Goal: Task Accomplishment & Management: Use online tool/utility

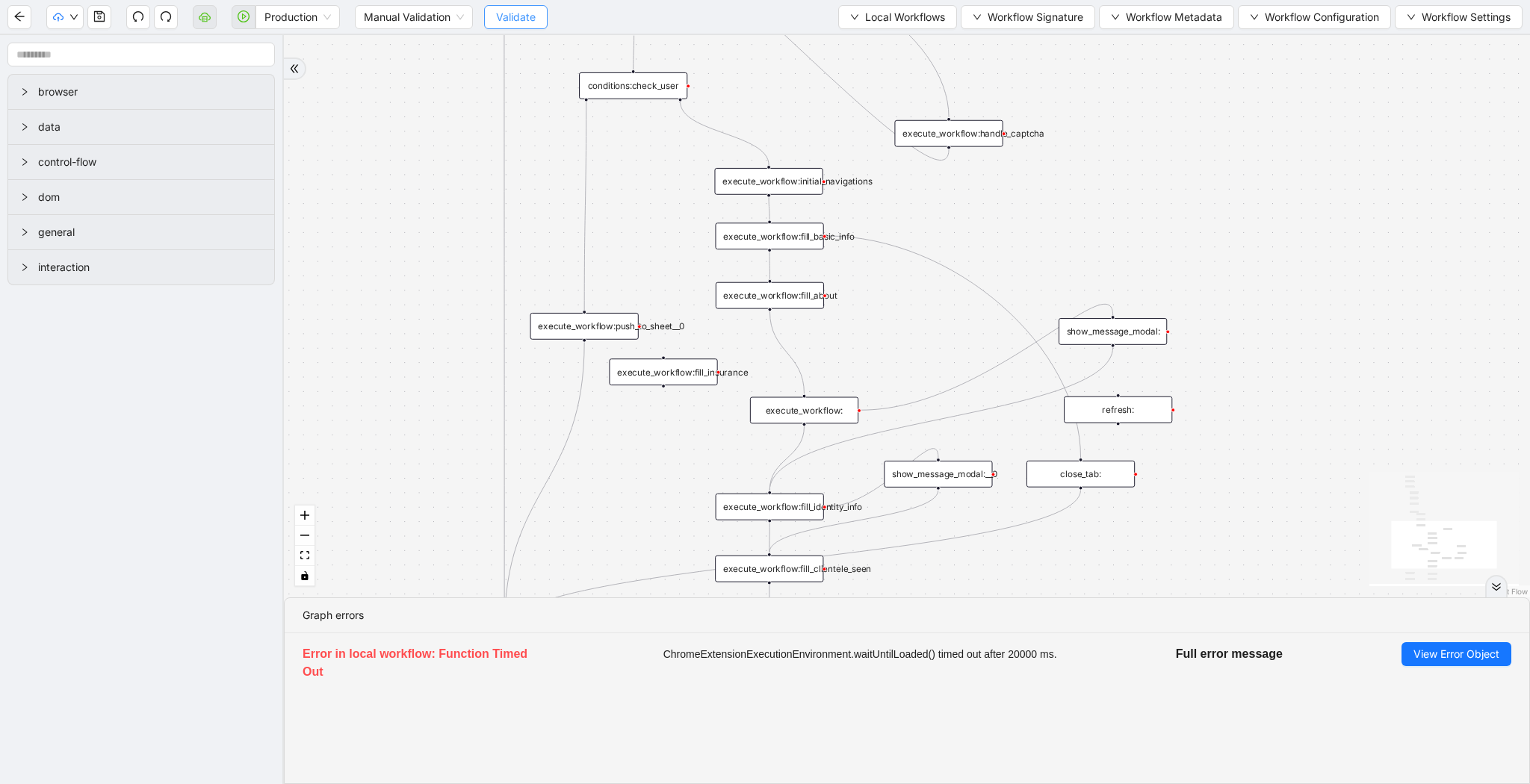
click at [533, 20] on span "Validate" at bounding box center [515, 17] width 39 height 16
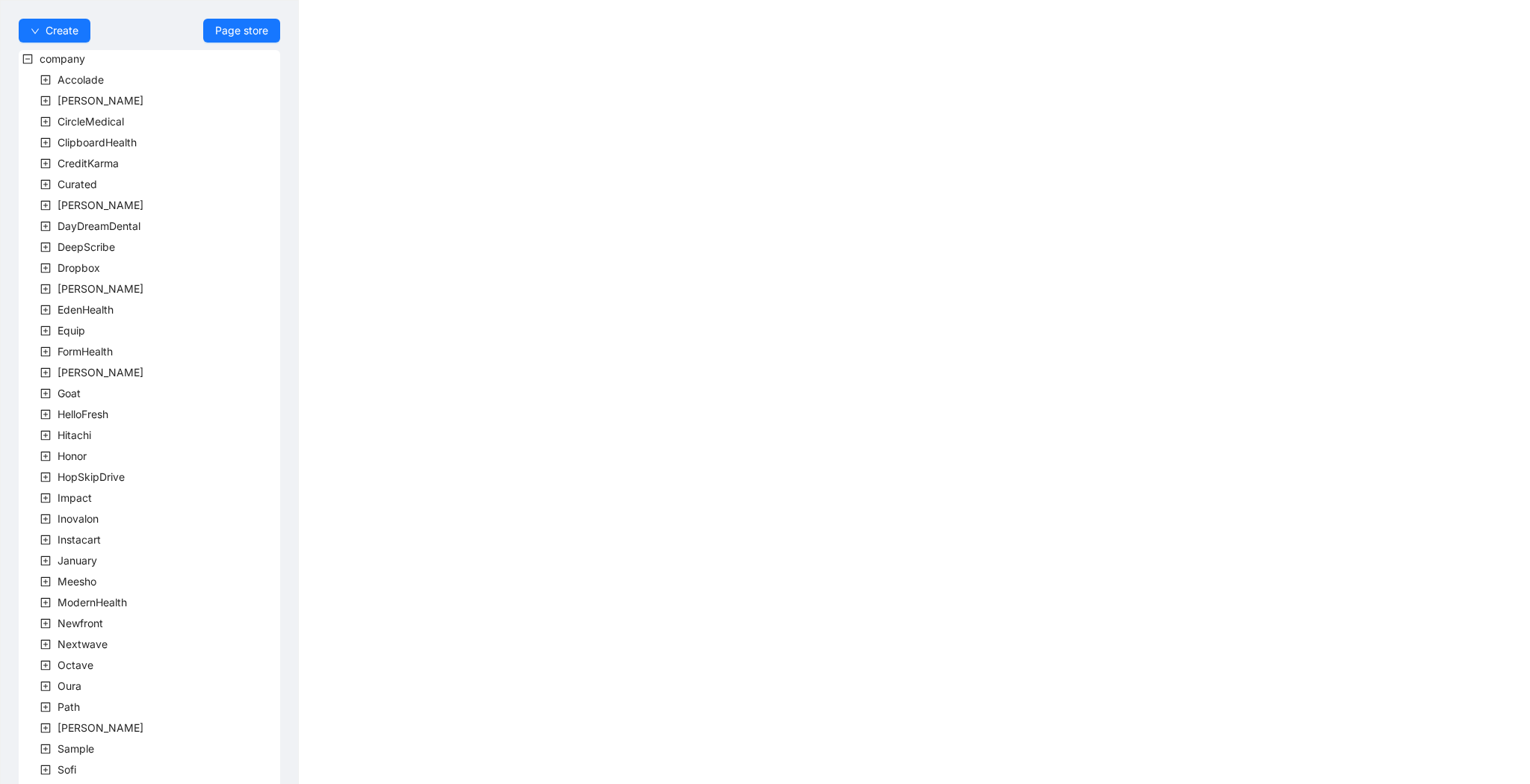
scroll to position [184, 0]
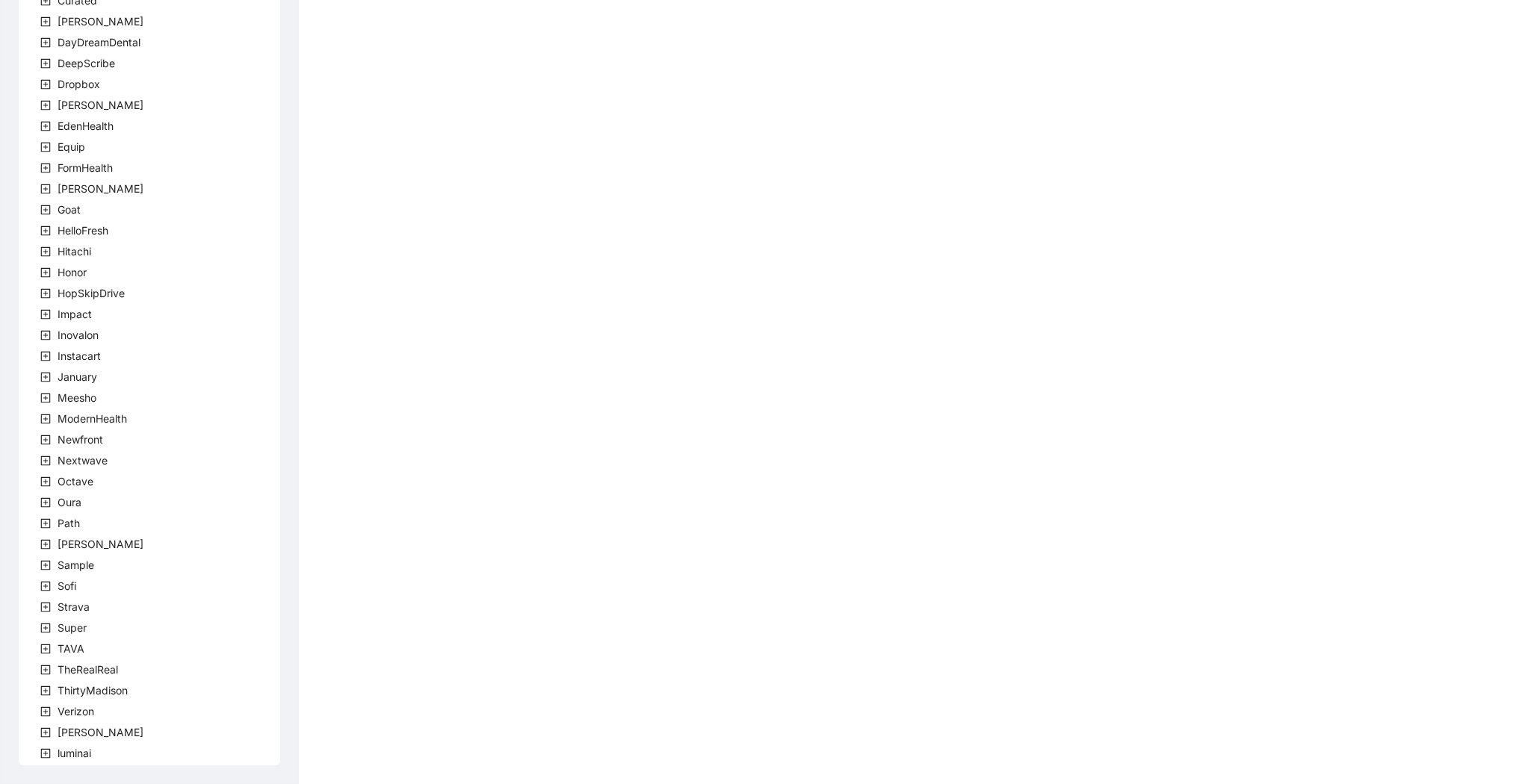
click at [52, 647] on span at bounding box center [46, 649] width 18 height 18
click at [103, 669] on div "company Accolade [PERSON_NAME] CircleMedical ClipboardHealth CreditKarma Curate…" at bounding box center [149, 326] width 261 height 920
click at [87, 669] on span "team" at bounding box center [88, 670] width 25 height 13
click at [96, 697] on span "TavaTeam" at bounding box center [118, 691] width 56 height 18
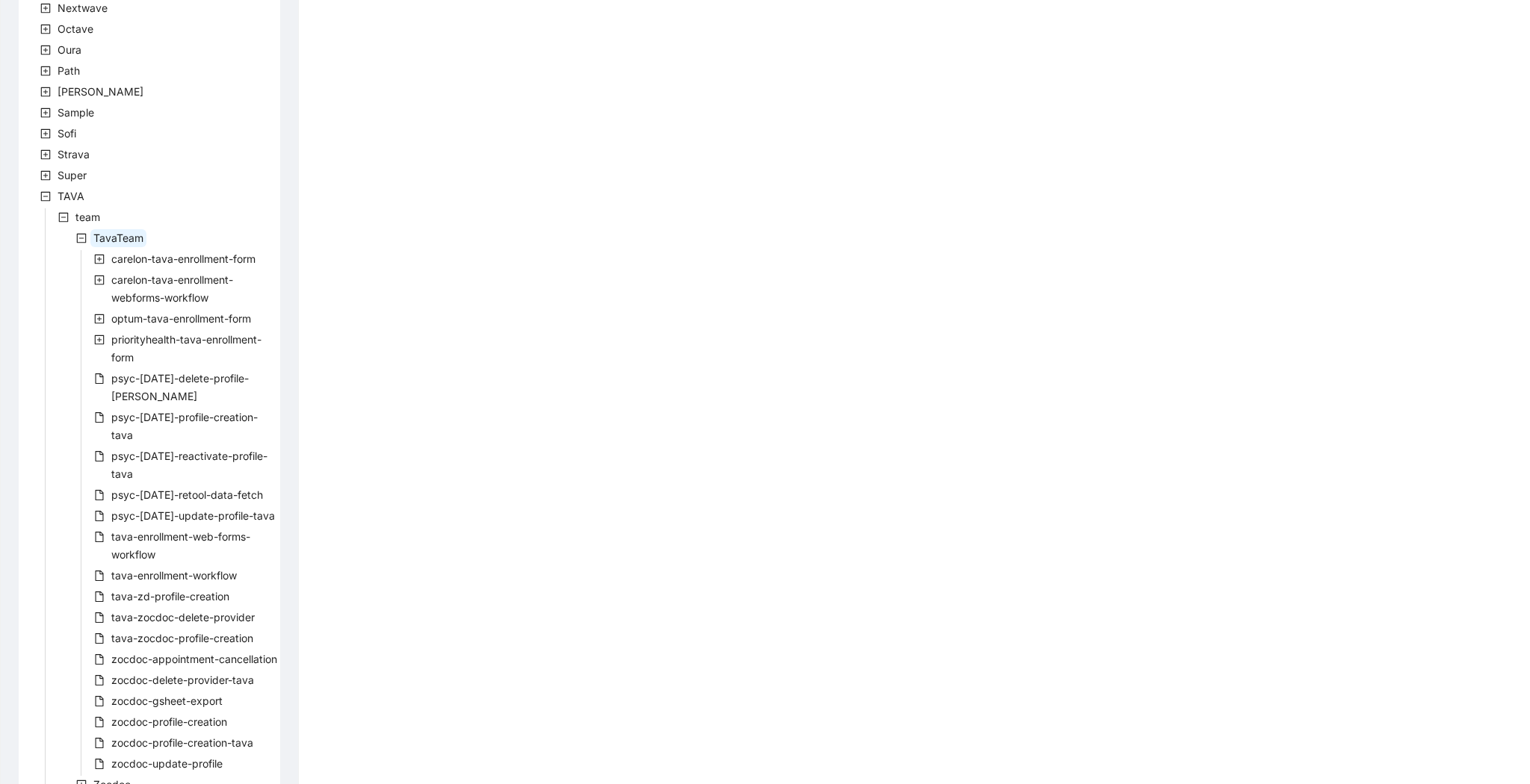
scroll to position [775, 0]
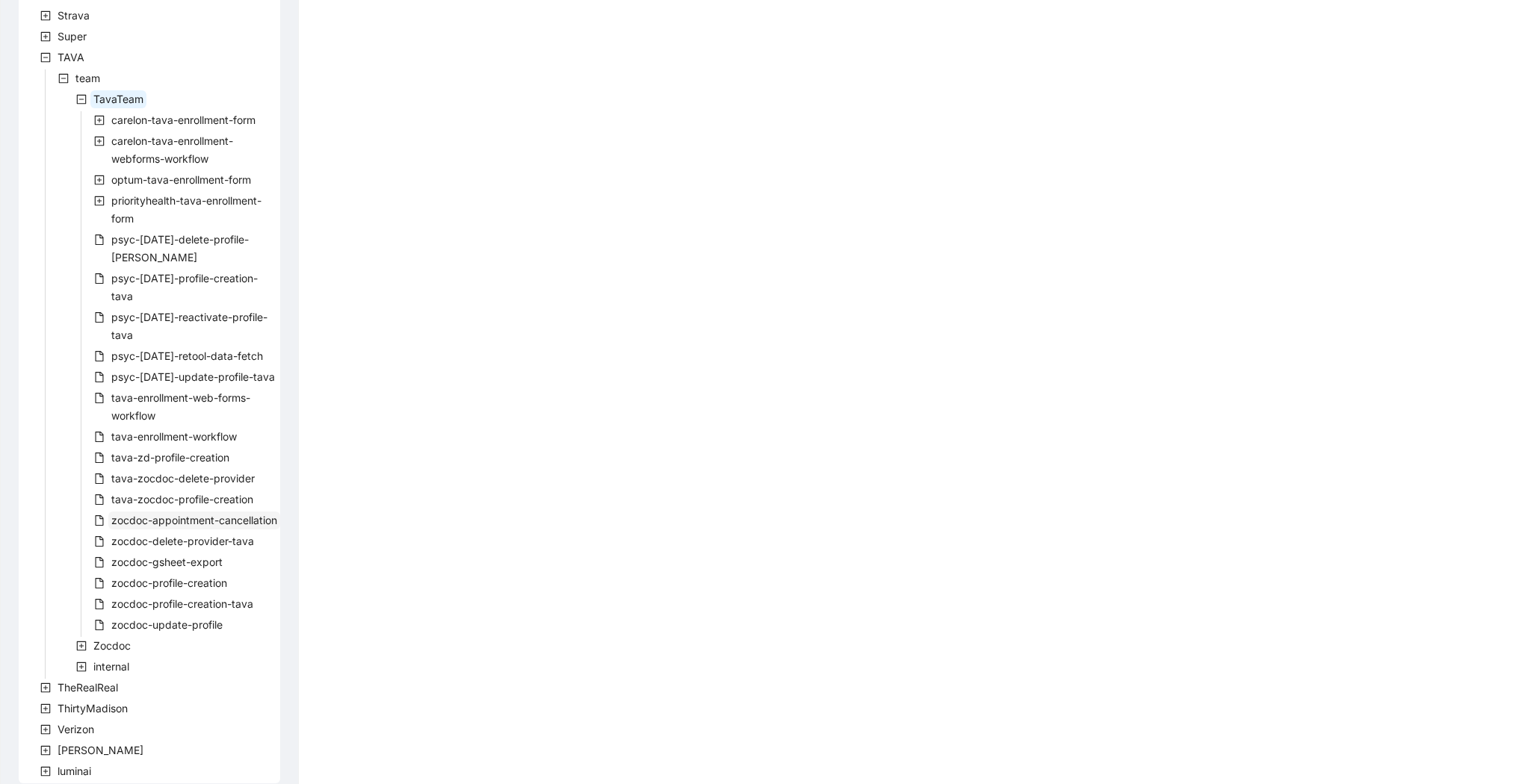
click at [183, 512] on span "zocdoc-appointment-cancellation" at bounding box center [194, 521] width 172 height 18
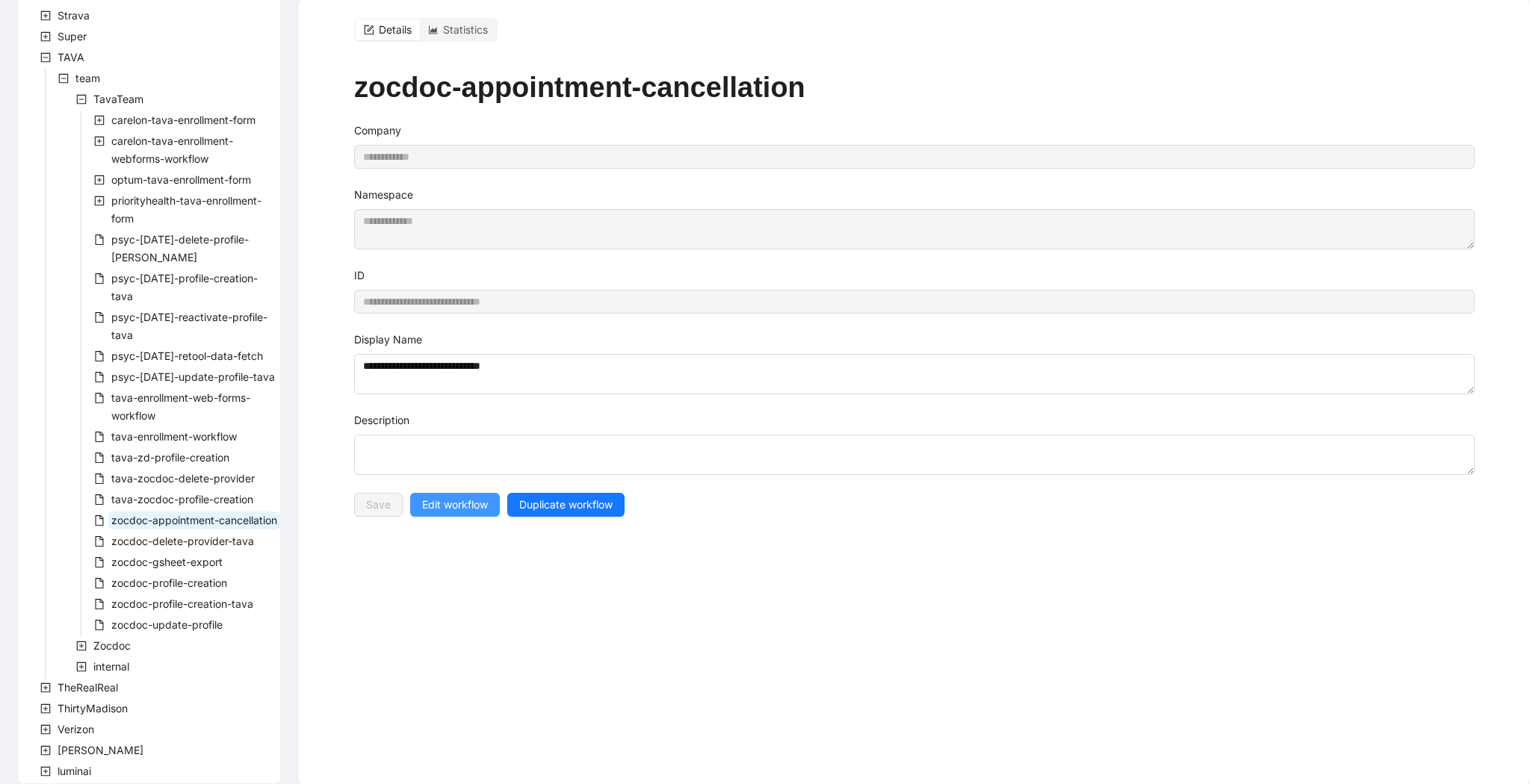
click at [464, 496] on span "Edit workflow" at bounding box center [455, 504] width 66 height 16
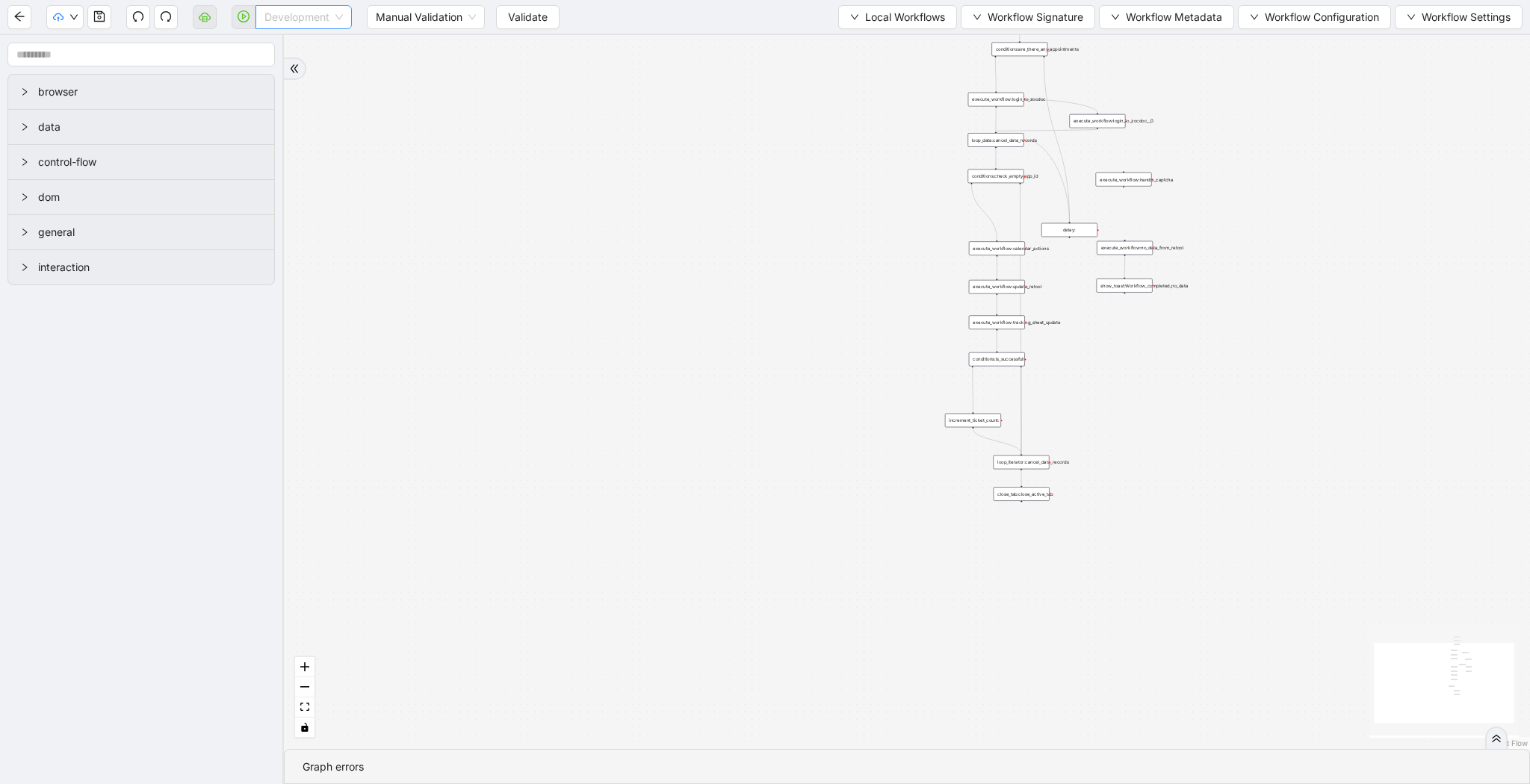
click at [306, 24] on span "Development" at bounding box center [304, 17] width 79 height 22
click at [304, 63] on div "Production" at bounding box center [304, 71] width 72 height 16
click at [506, 25] on span "Validate" at bounding box center [515, 17] width 39 height 16
click at [211, 22] on button "button" at bounding box center [205, 18] width 24 height 24
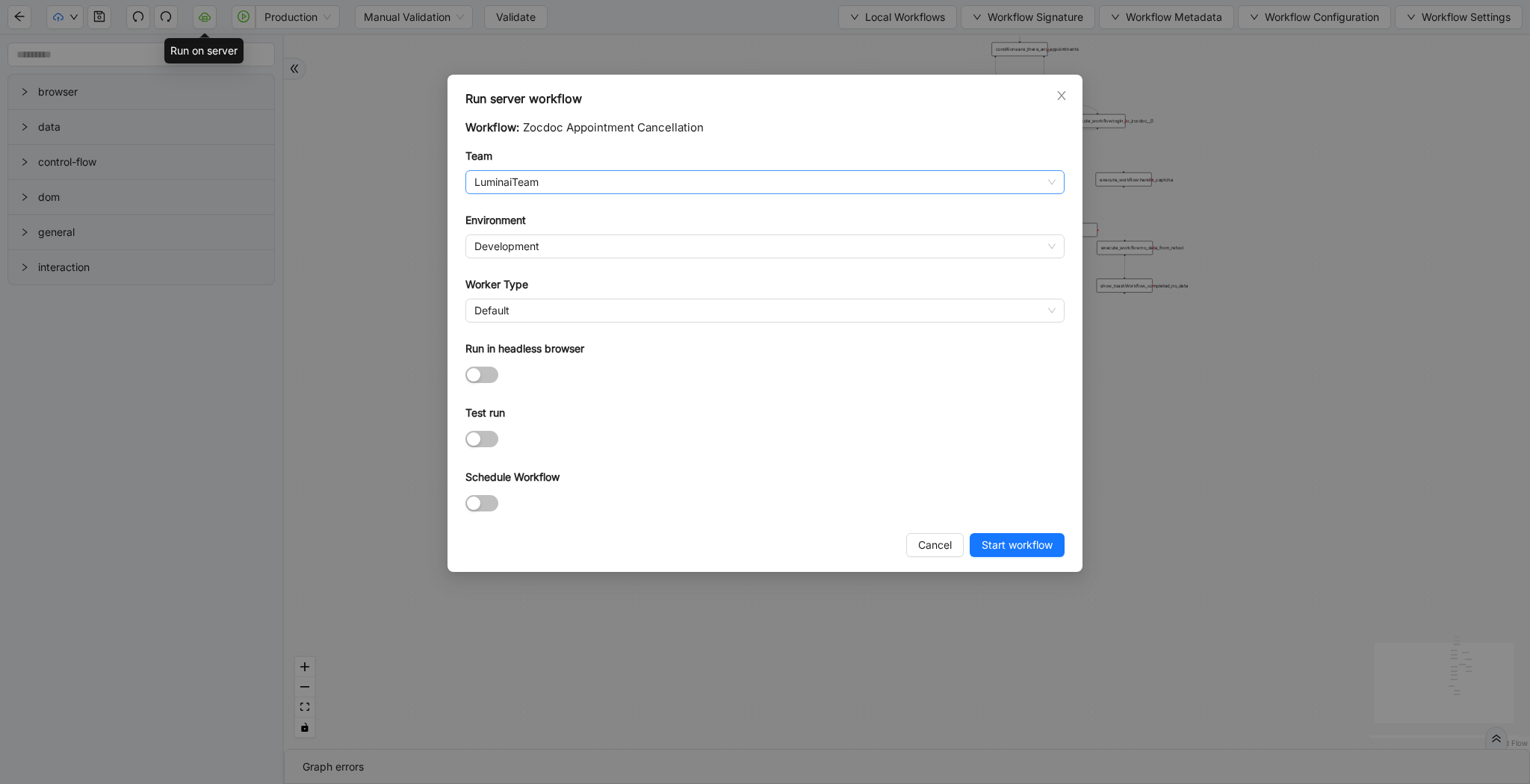
click at [492, 178] on span "LuminaiTeam" at bounding box center [764, 182] width 581 height 22
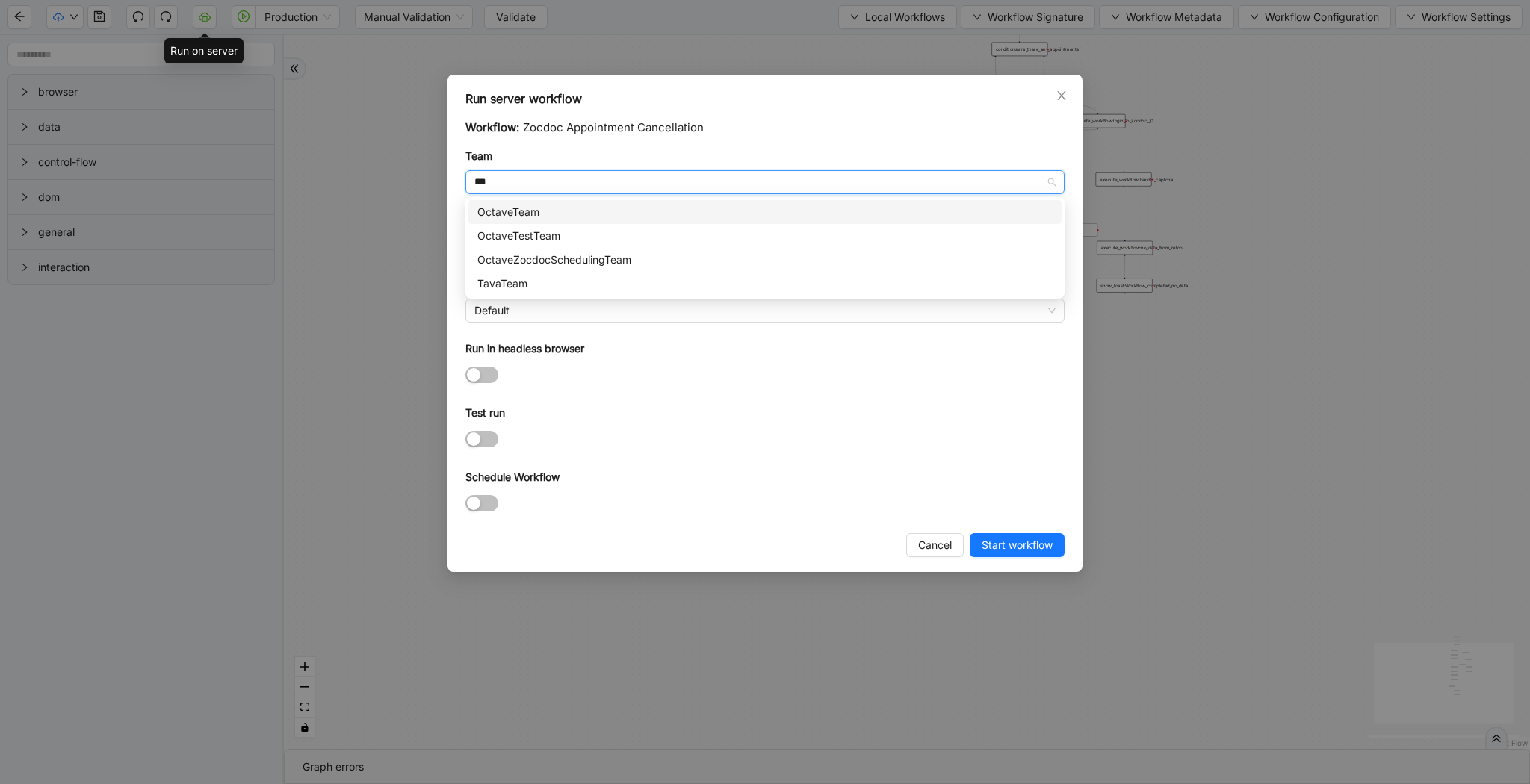
type input "****"
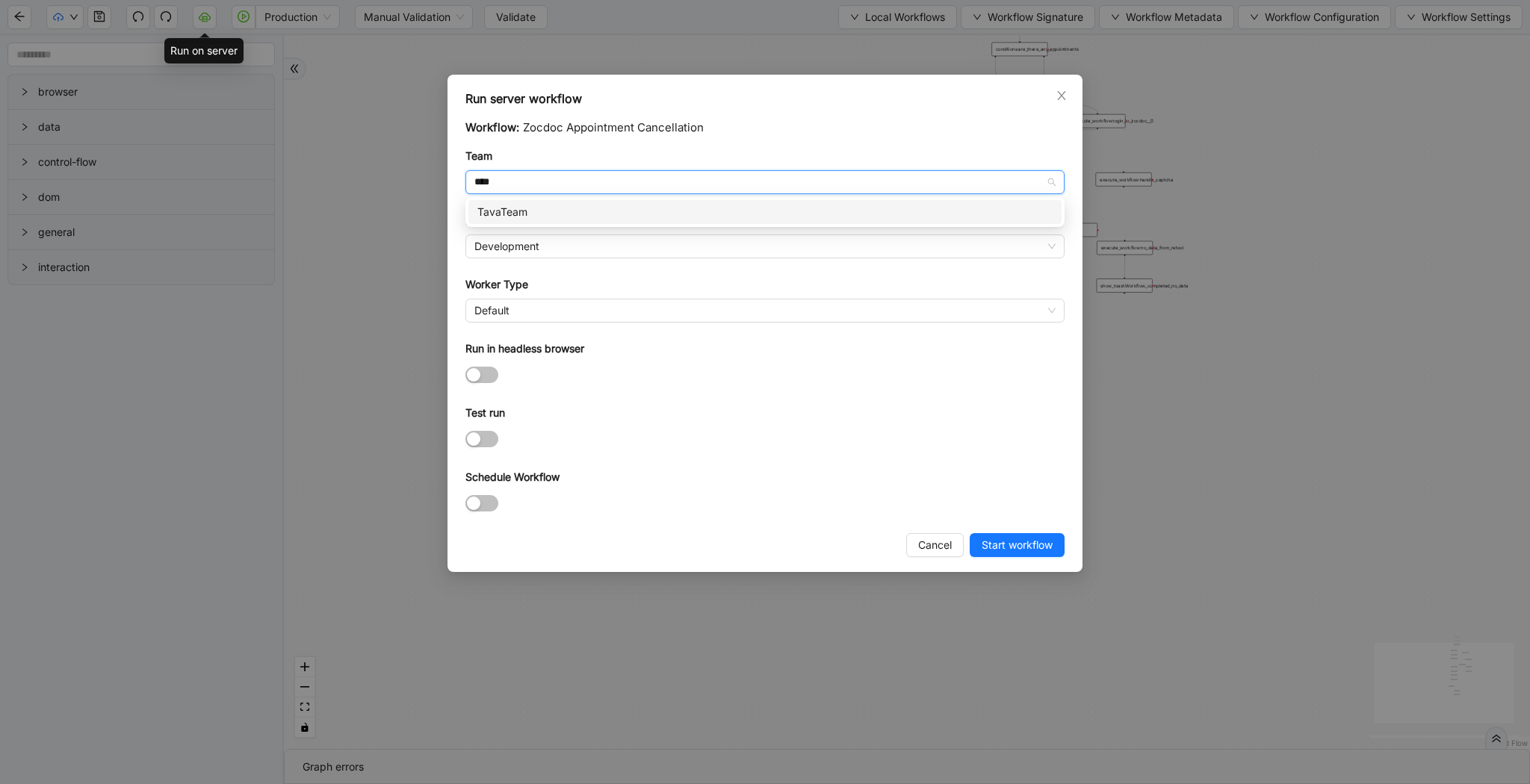
click at [513, 206] on div "TavaTeam" at bounding box center [765, 212] width 575 height 16
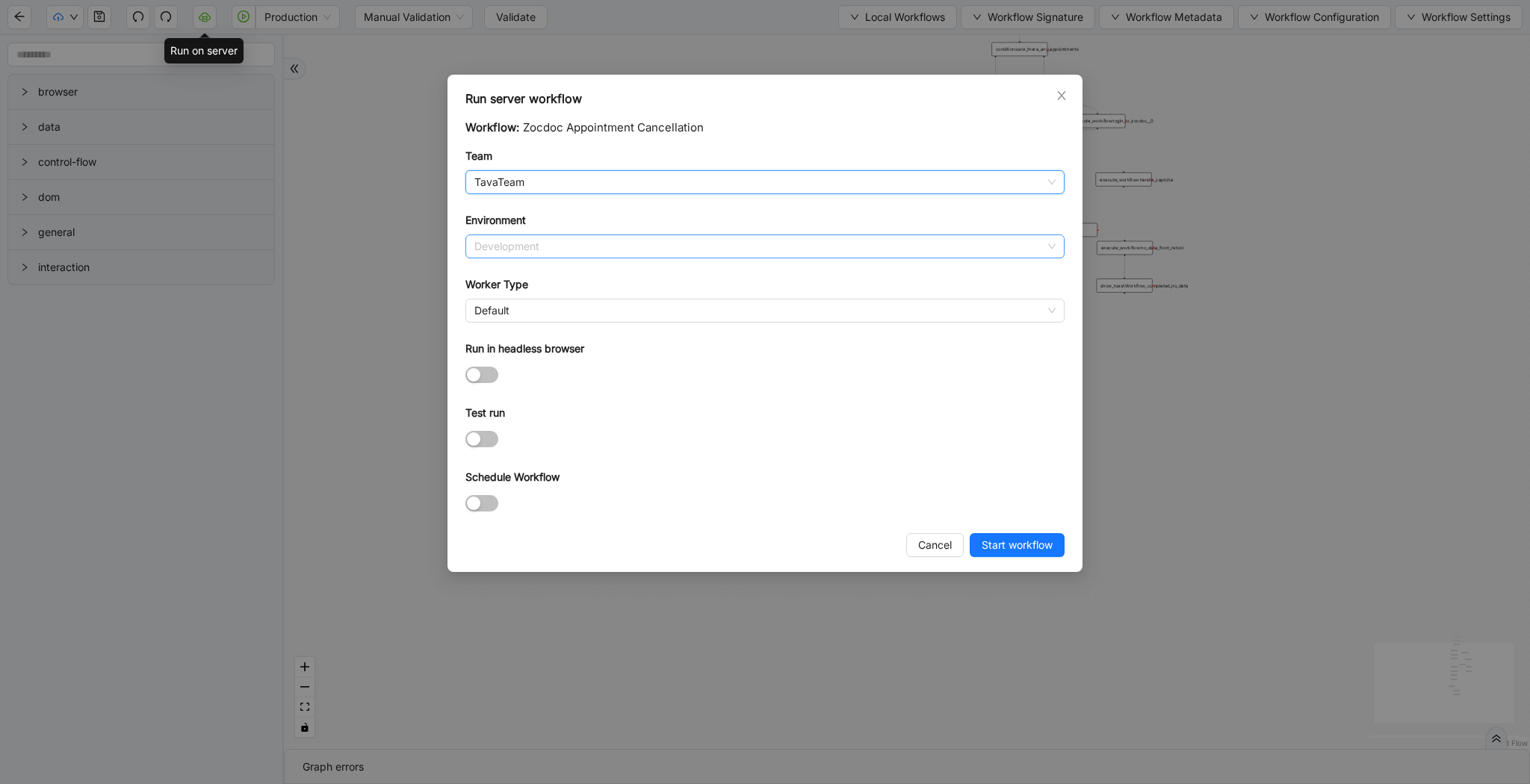
click at [515, 243] on span "Development" at bounding box center [764, 247] width 581 height 22
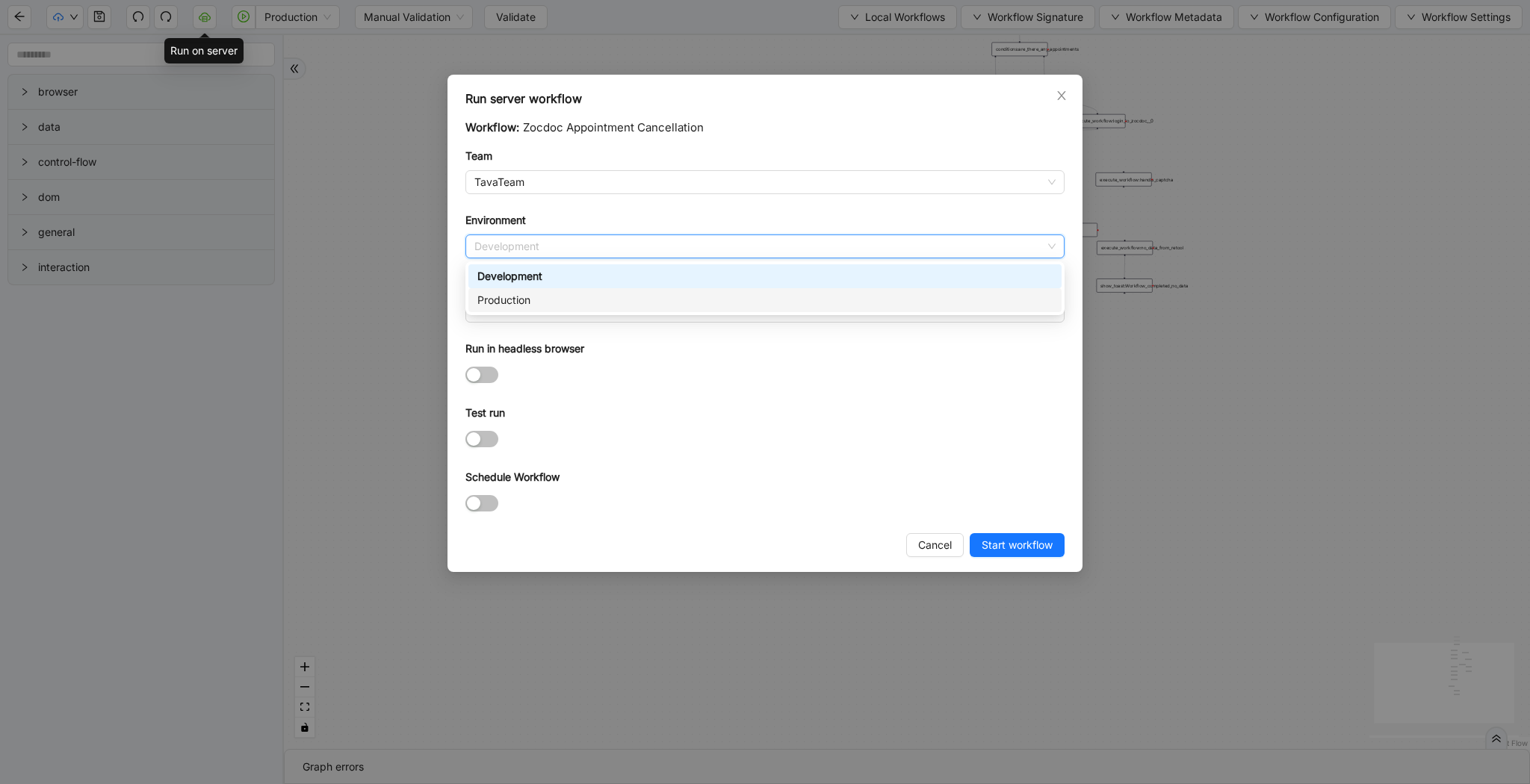
click at [526, 295] on div "Production" at bounding box center [765, 300] width 575 height 16
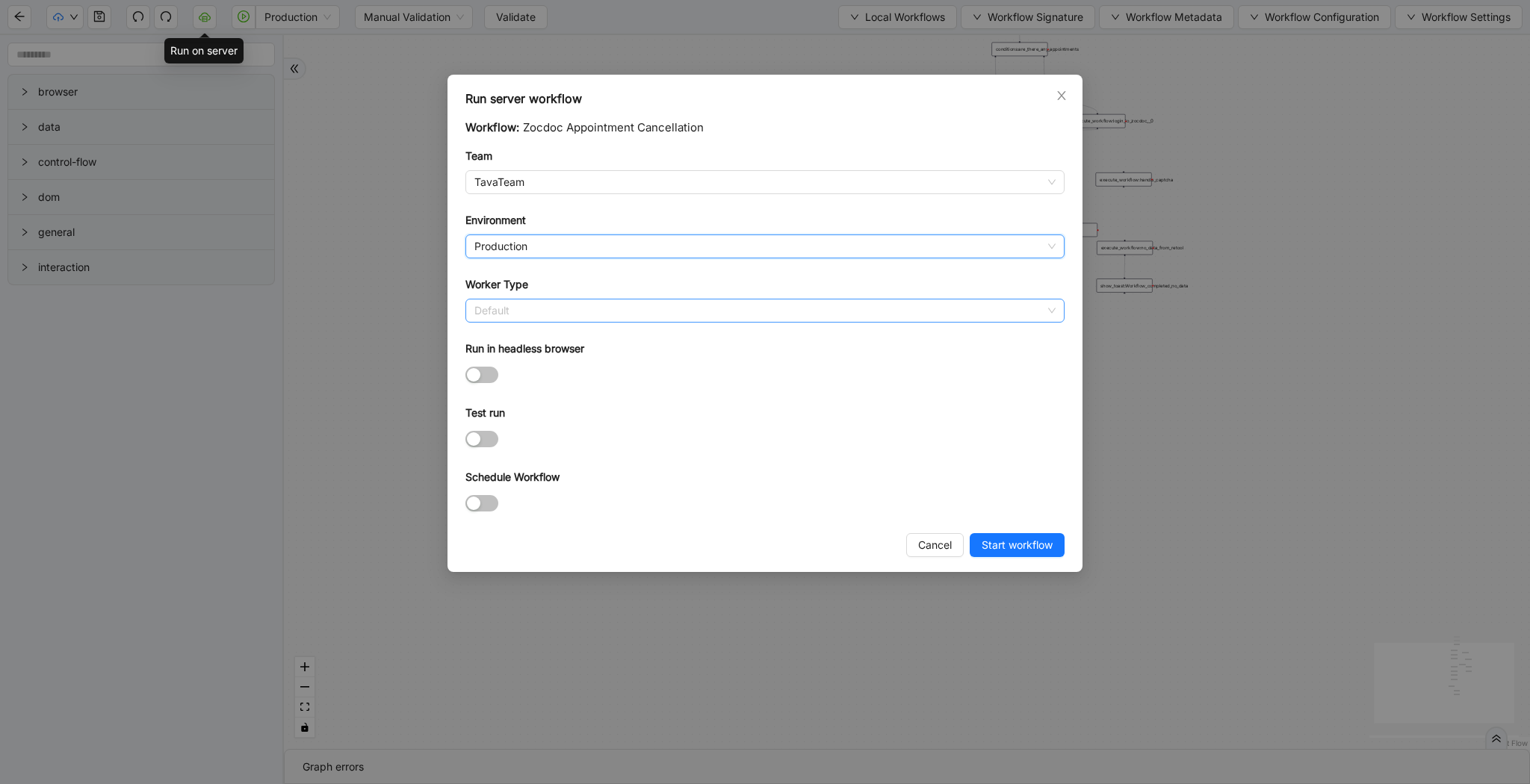
click at [526, 311] on span "Default" at bounding box center [764, 311] width 581 height 22
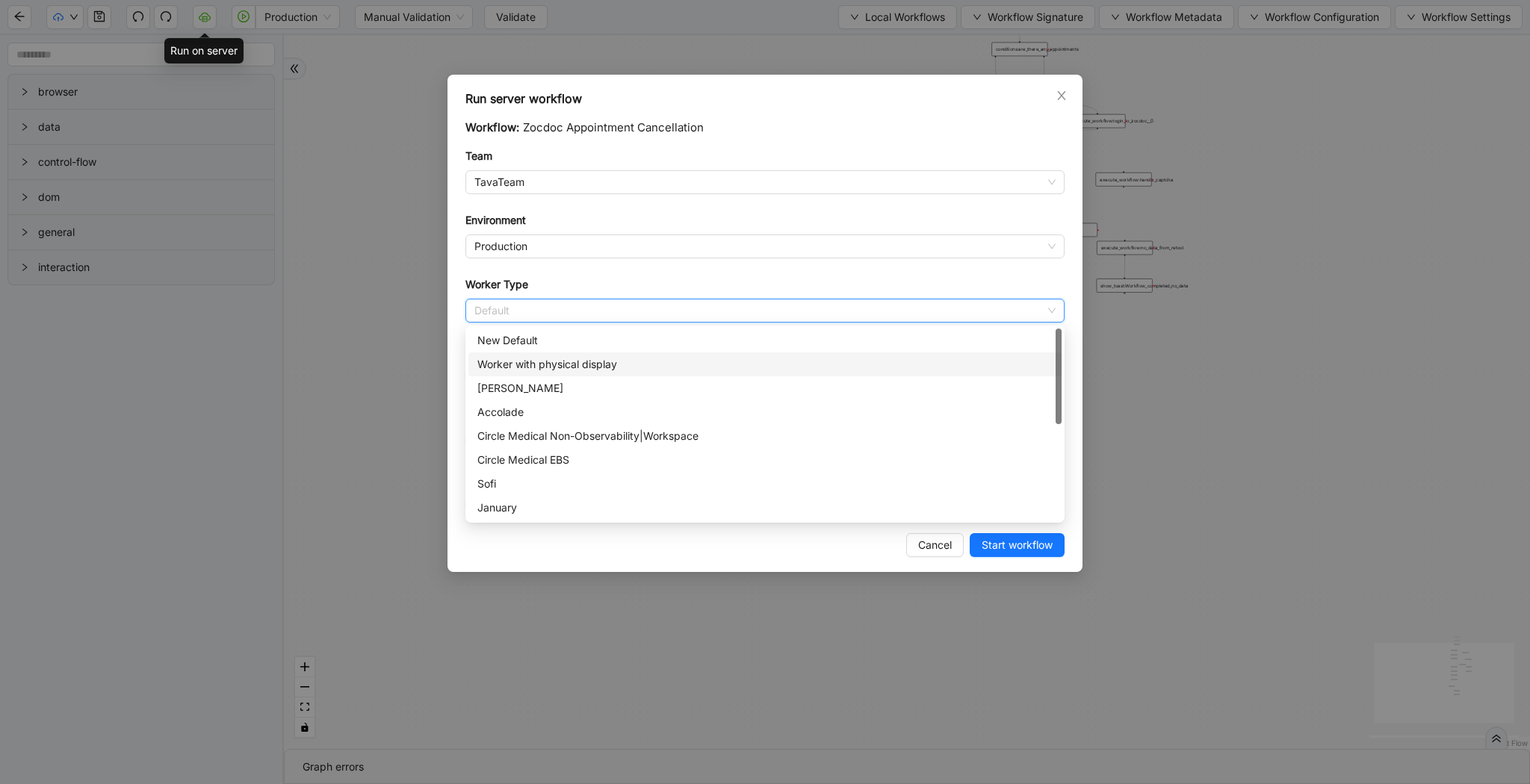
click at [536, 370] on div "Worker with physical display" at bounding box center [765, 364] width 575 height 16
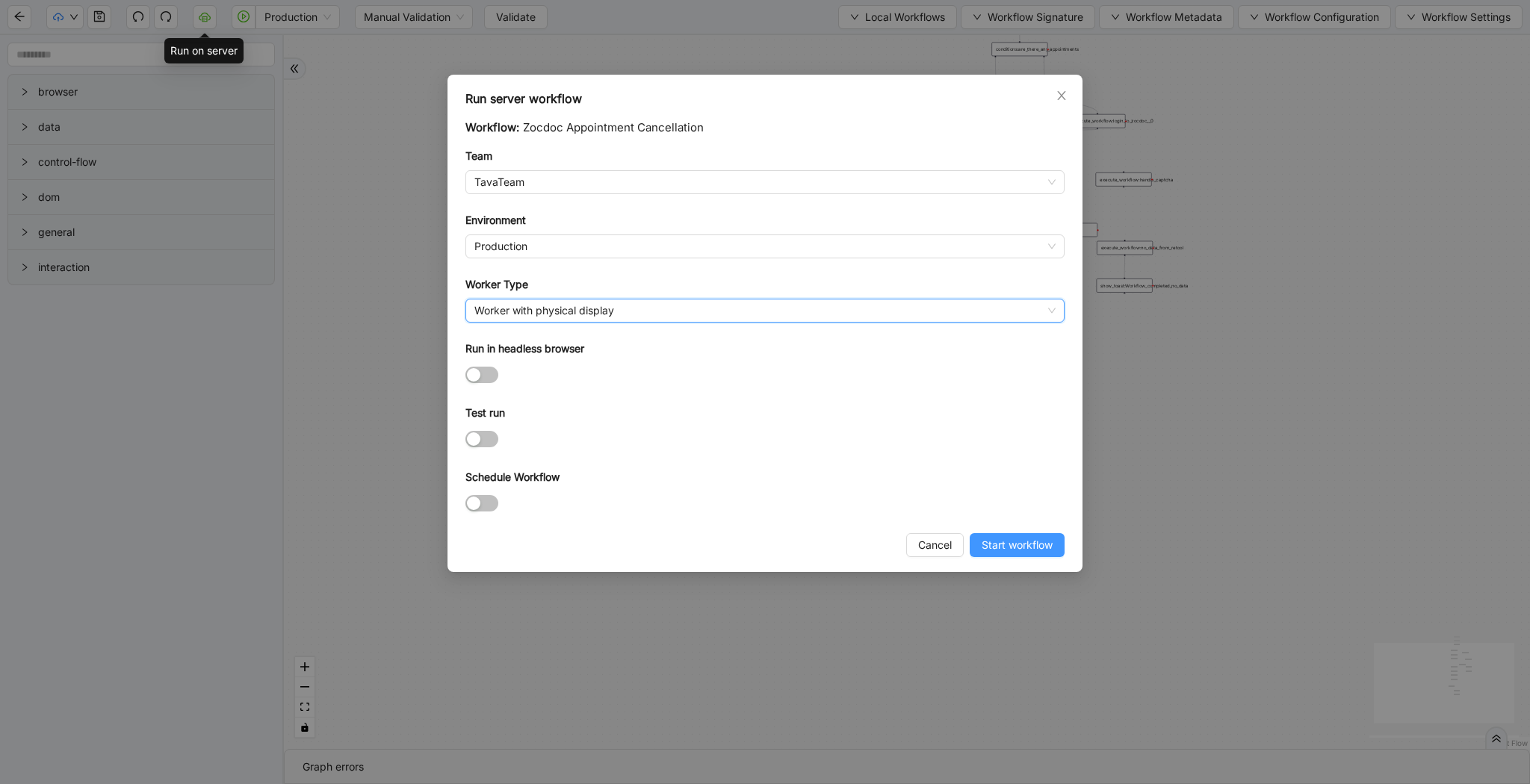
click at [983, 546] on span "Start workflow" at bounding box center [1017, 545] width 71 height 16
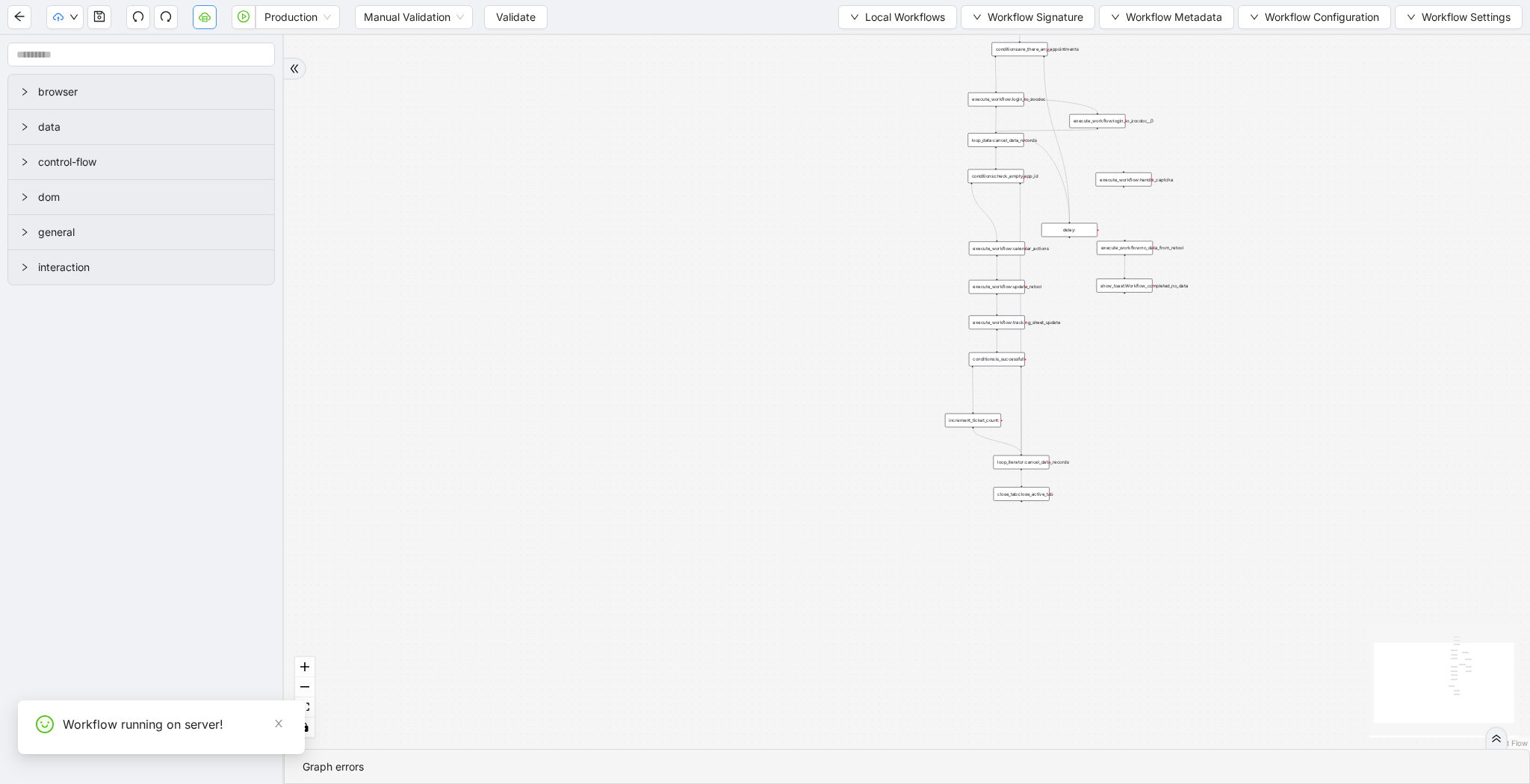
click at [201, 16] on icon "cloud-server" at bounding box center [204, 16] width 12 height 12
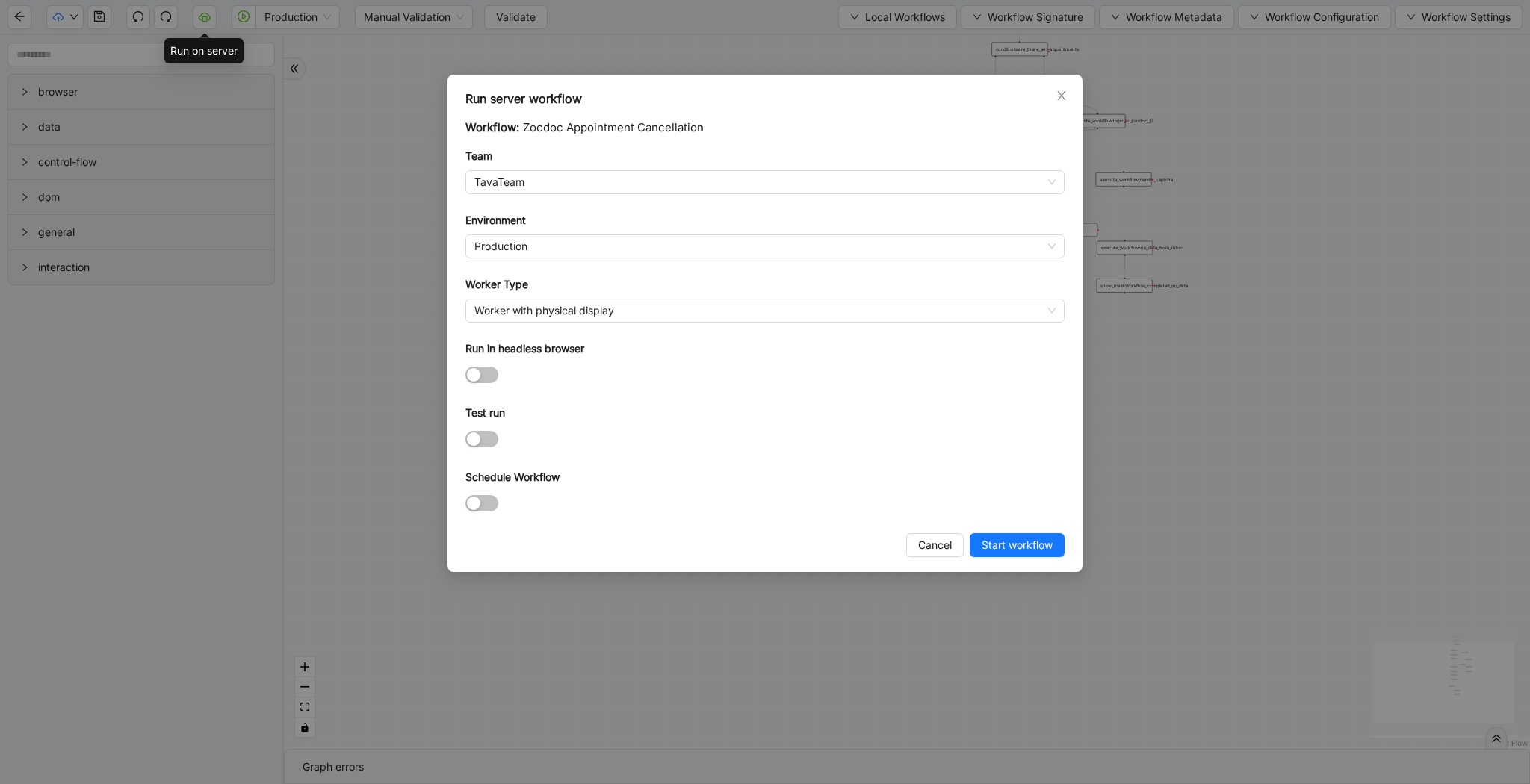
click at [481, 492] on div at bounding box center [765, 504] width 599 height 24
click at [480, 496] on div "button" at bounding box center [473, 503] width 14 height 14
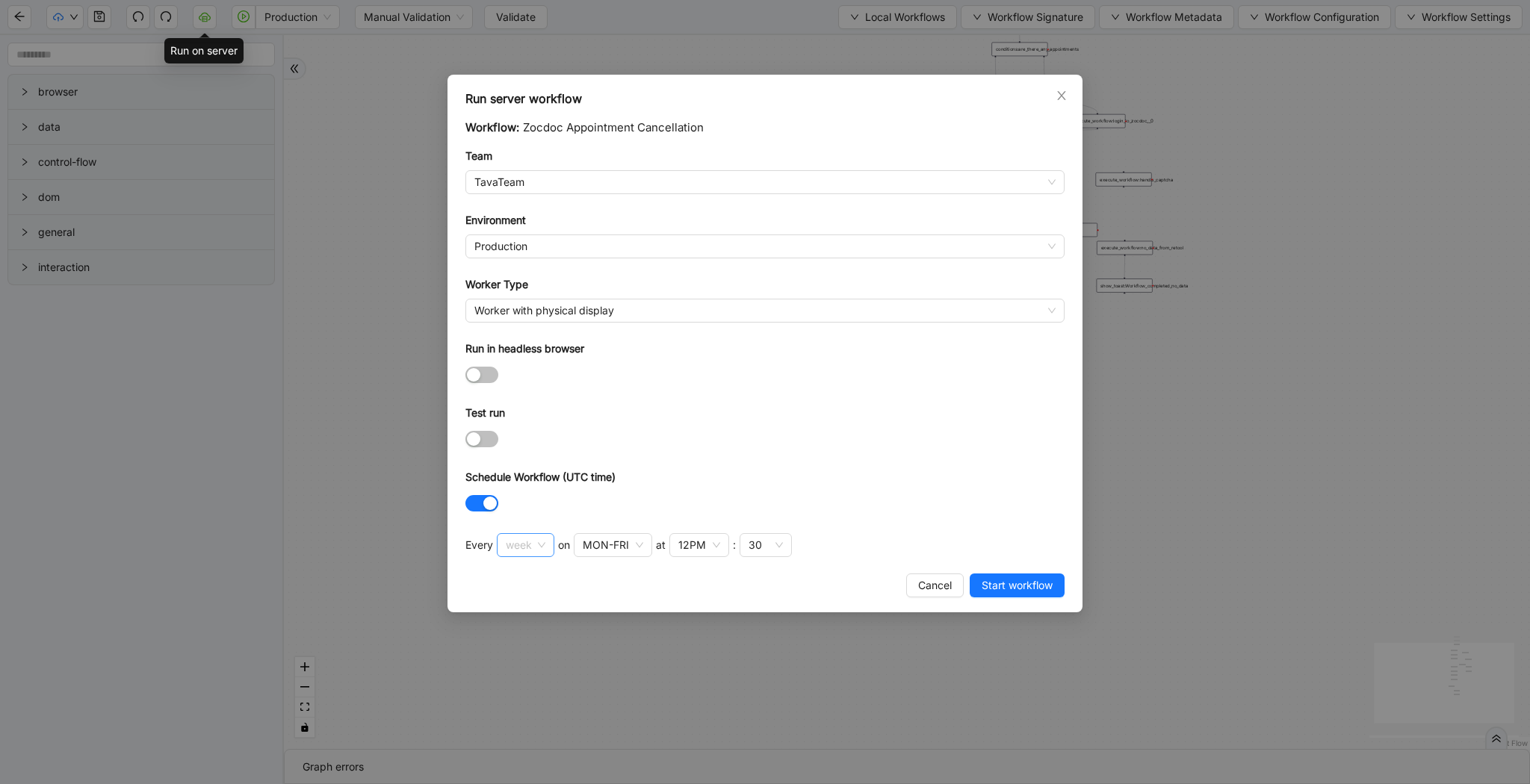
click at [547, 546] on div "week" at bounding box center [526, 545] width 58 height 24
click at [528, 644] on div "hour" at bounding box center [525, 647] width 31 height 16
click at [604, 538] on div "30" at bounding box center [593, 545] width 52 height 24
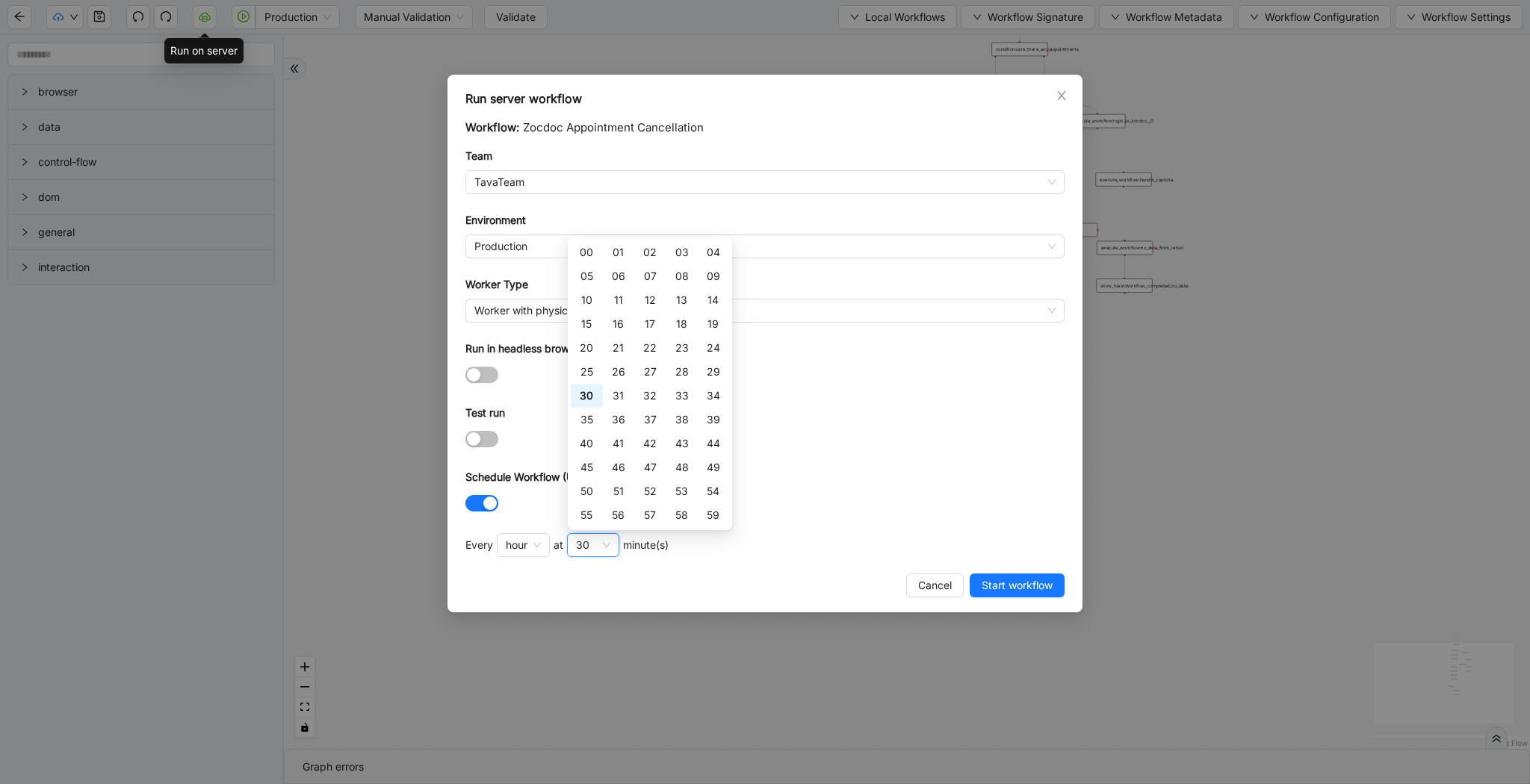
click at [588, 395] on div "30" at bounding box center [586, 396] width 14 height 16
click at [595, 397] on div "30" at bounding box center [586, 396] width 31 height 24
click at [984, 566] on div "Run server workflow Workflow: Zocdoc Appointment Cancellation Team TavaTeam Env…" at bounding box center [765, 343] width 635 height 537
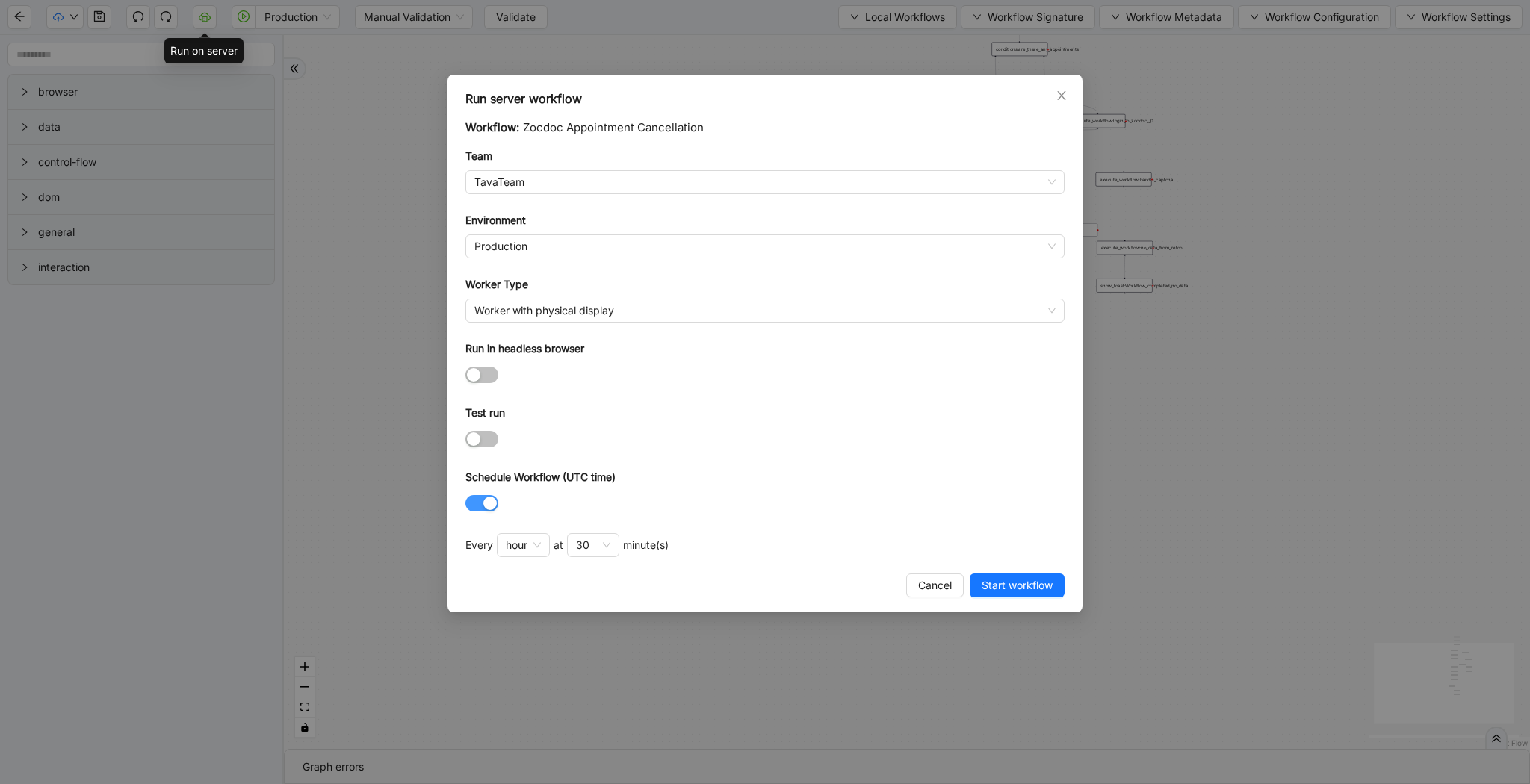
click at [489, 504] on div "button" at bounding box center [490, 503] width 14 height 14
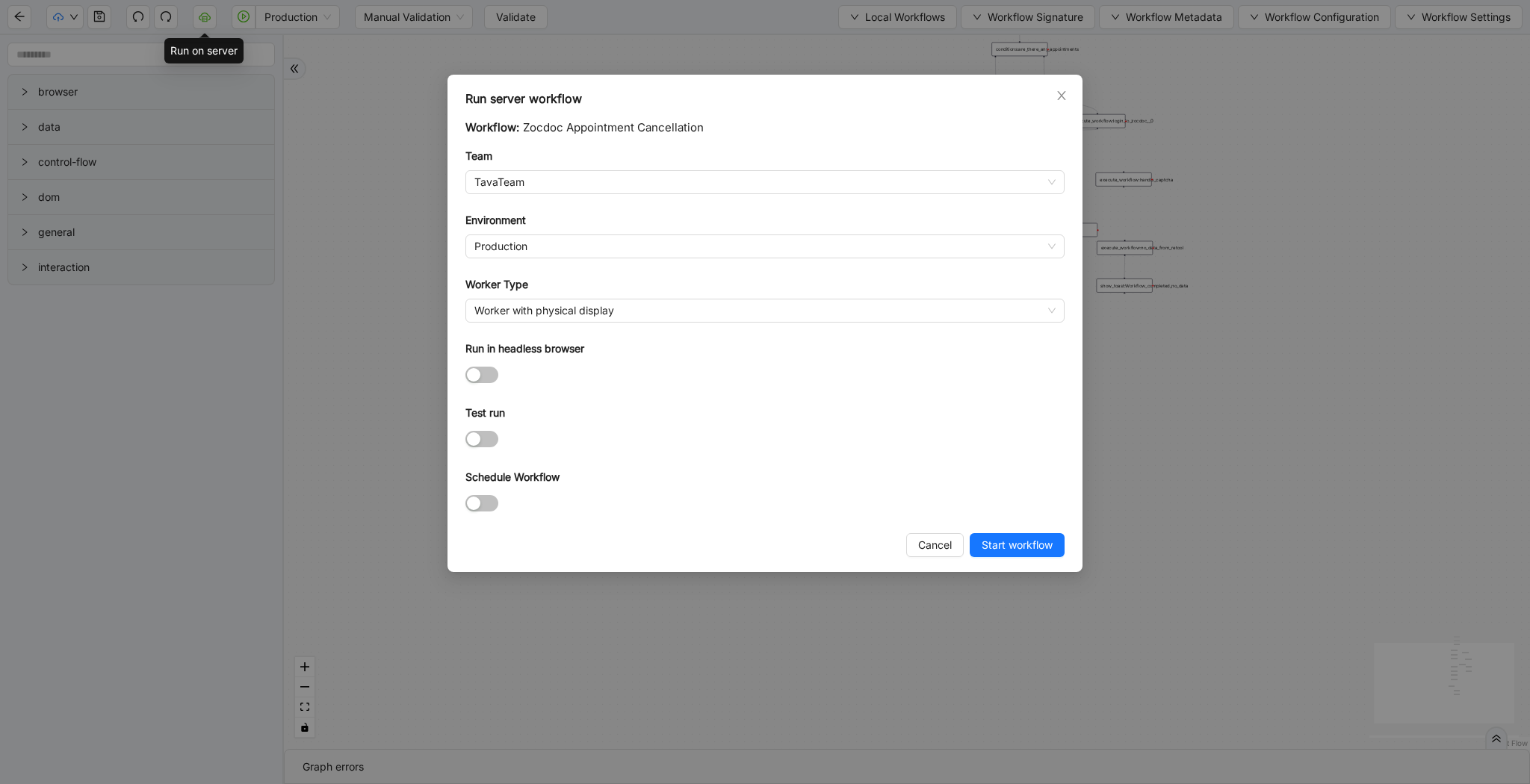
click at [357, 186] on div "Run server workflow Workflow: Zocdoc Appointment Cancellation Team TavaTeam Env…" at bounding box center [765, 392] width 1530 height 784
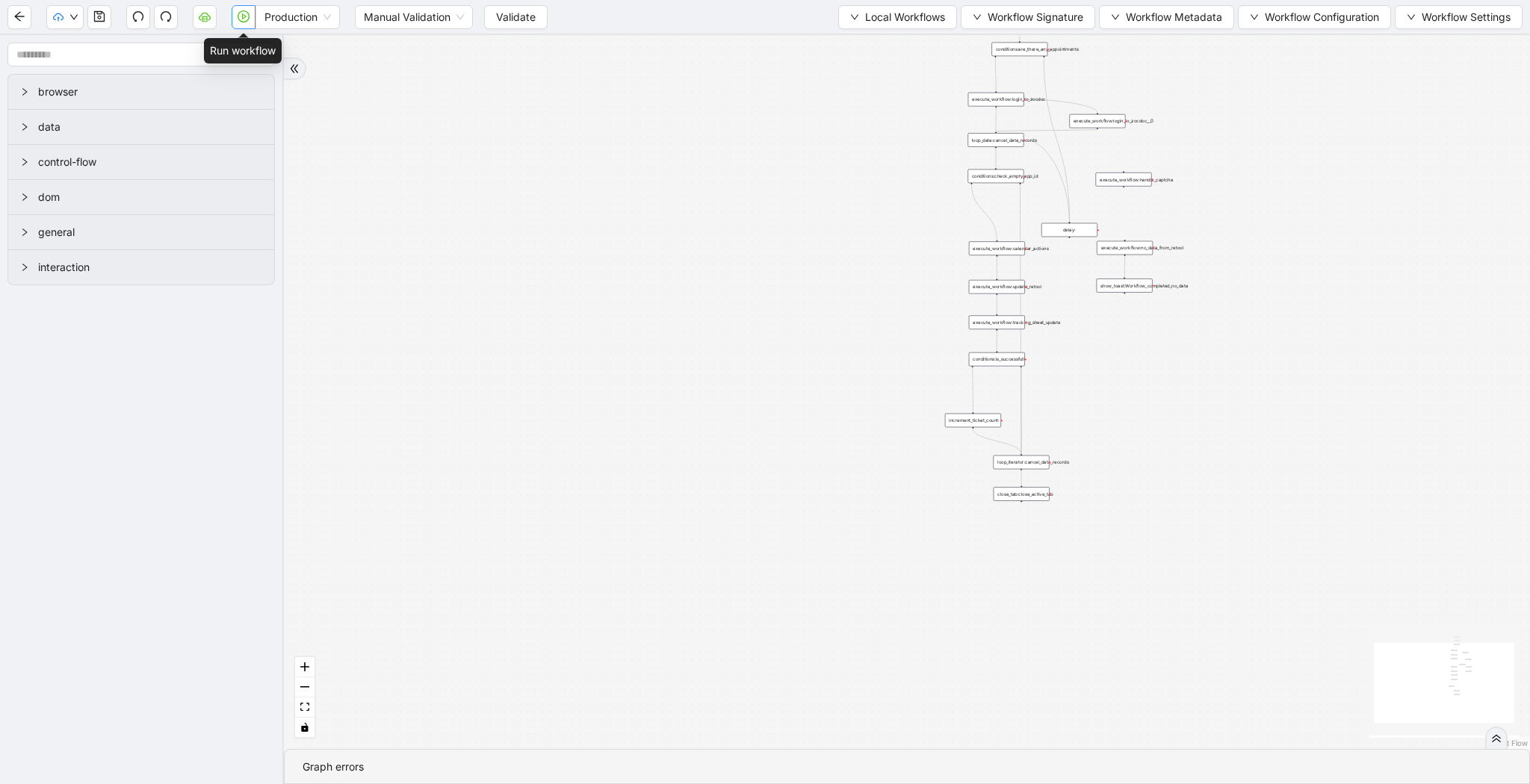
click at [242, 18] on icon "play-circle" at bounding box center [244, 16] width 5 height 6
